Goal: Find specific page/section: Find specific page/section

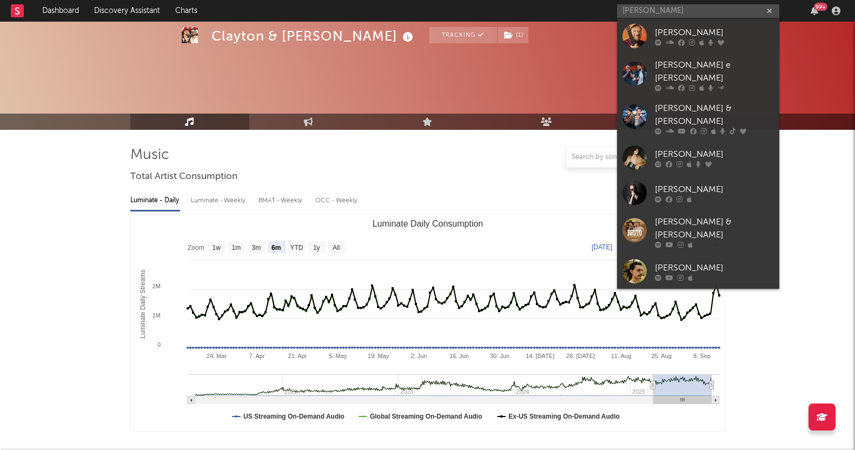
select select "6m"
select select "1w"
select select "All"
click at [631, 16] on input "[PERSON_NAME]" at bounding box center [698, 11] width 162 height 14
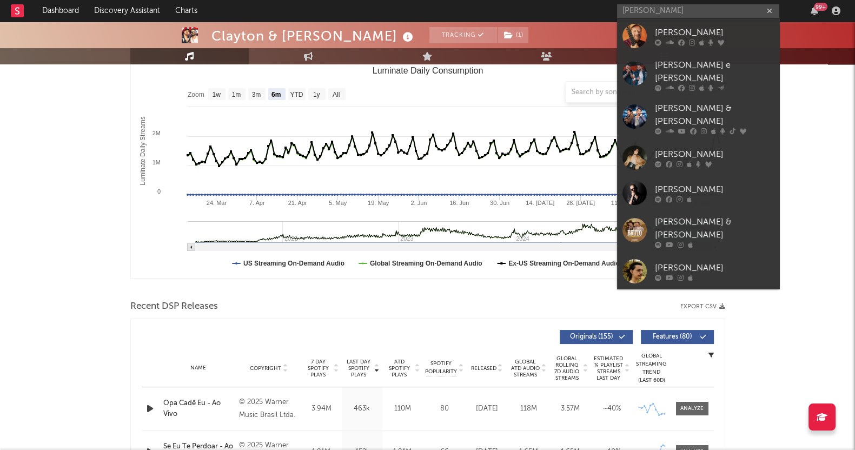
drag, startPoint x: 658, startPoint y: 8, endPoint x: 478, endPoint y: 5, distance: 180.0
click at [478, 5] on nav "Dashboard Discovery Assistant Charts [PERSON_NAME] 99 +" at bounding box center [427, 11] width 855 height 22
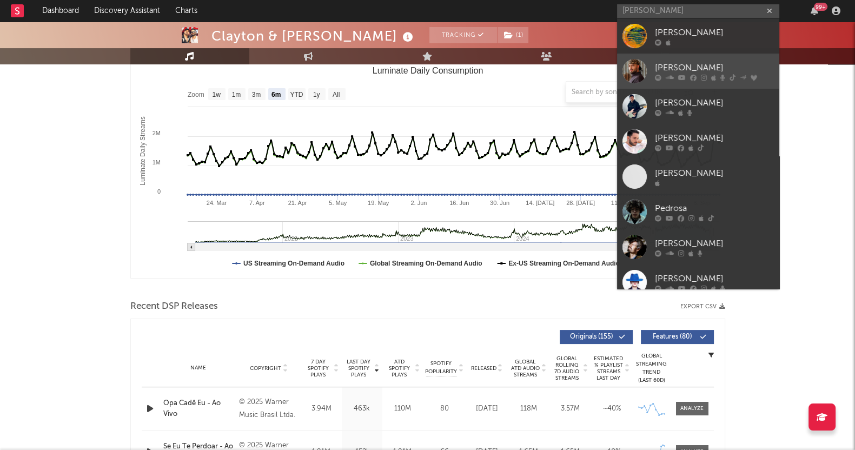
type input "[PERSON_NAME]"
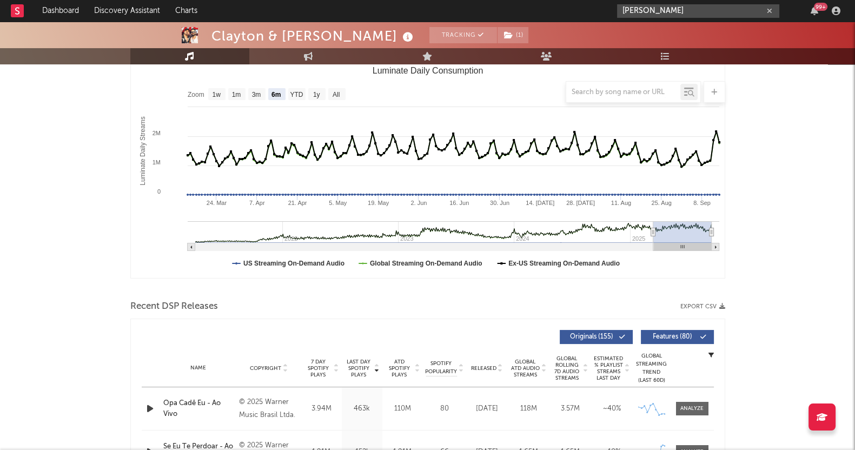
click at [639, 7] on input "[PERSON_NAME]" at bounding box center [698, 11] width 162 height 14
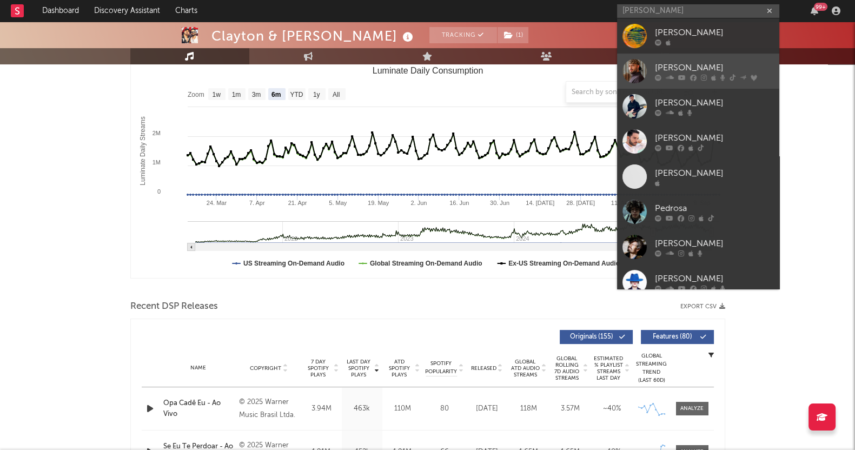
click at [697, 63] on div "[PERSON_NAME]" at bounding box center [714, 67] width 119 height 13
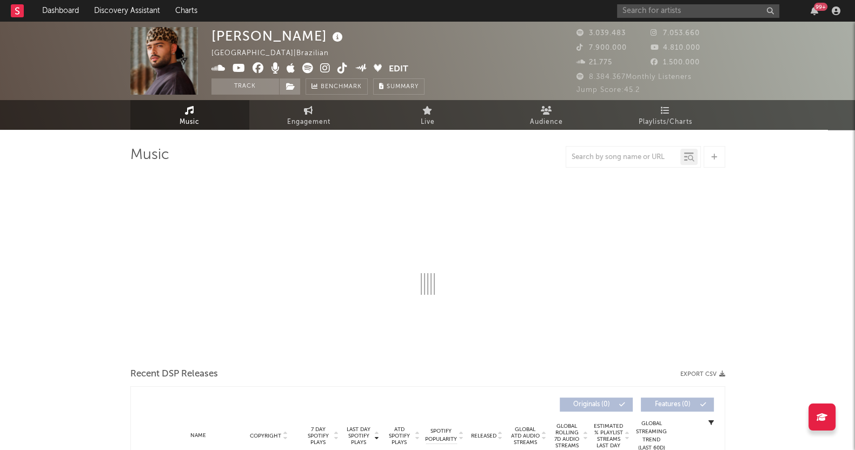
select select "6m"
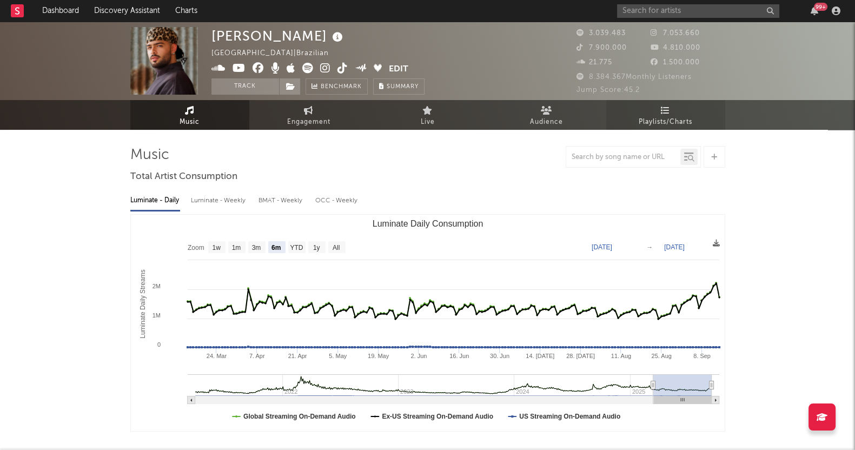
click at [669, 116] on span "Playlists/Charts" at bounding box center [665, 122] width 54 height 13
